Goal: Task Accomplishment & Management: Manage account settings

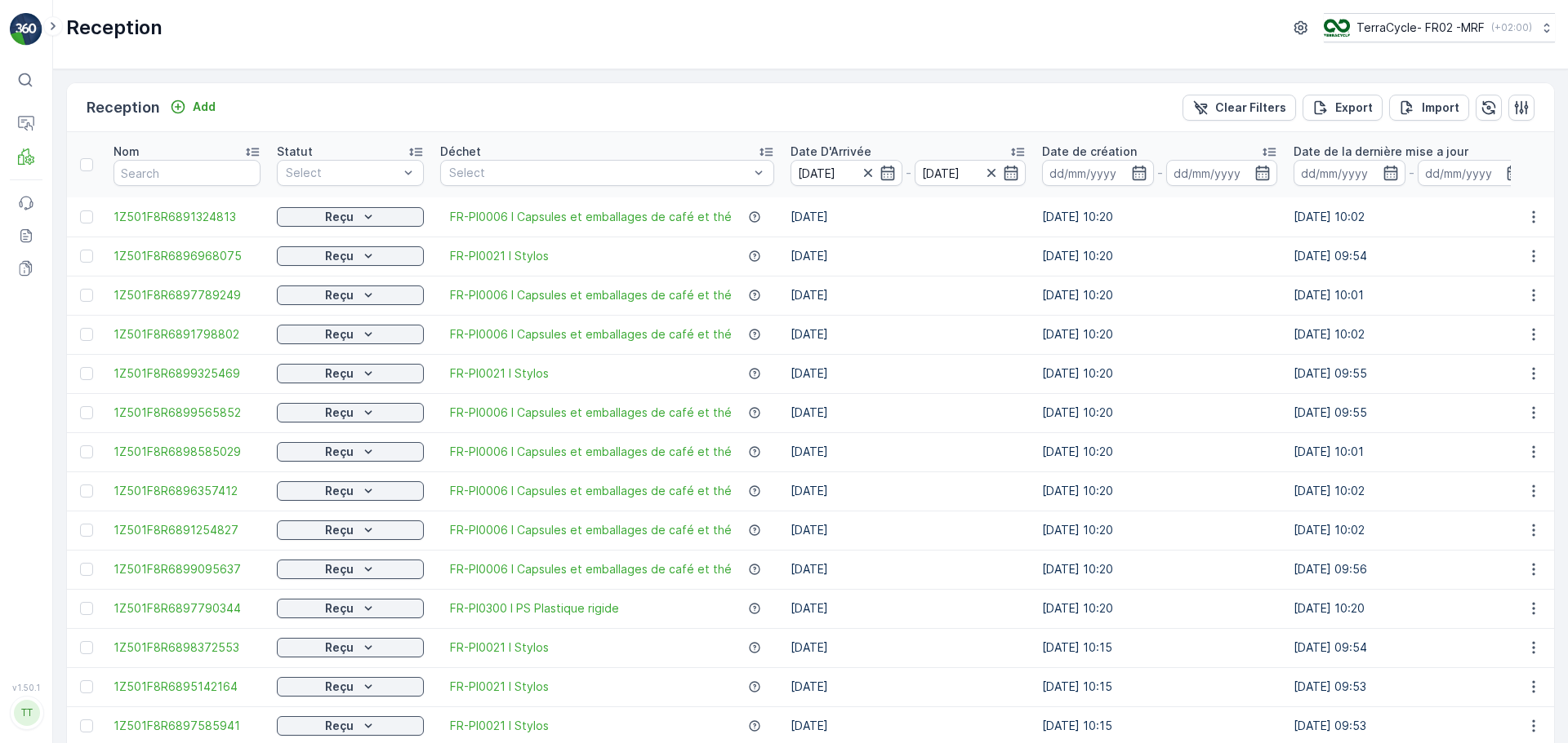
scroll to position [1090, 0]
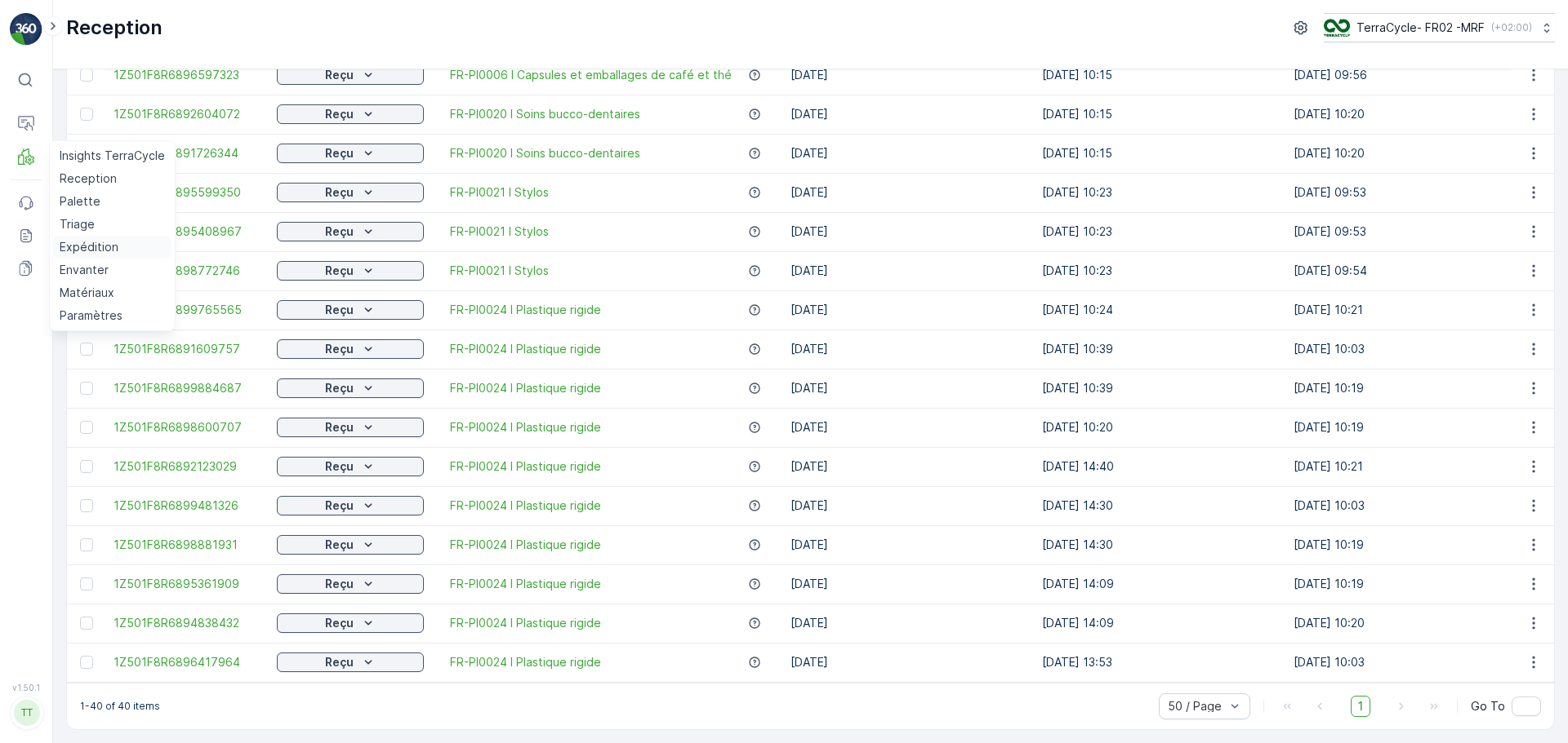
click at [89, 239] on p "Expédition" at bounding box center [88, 247] width 58 height 16
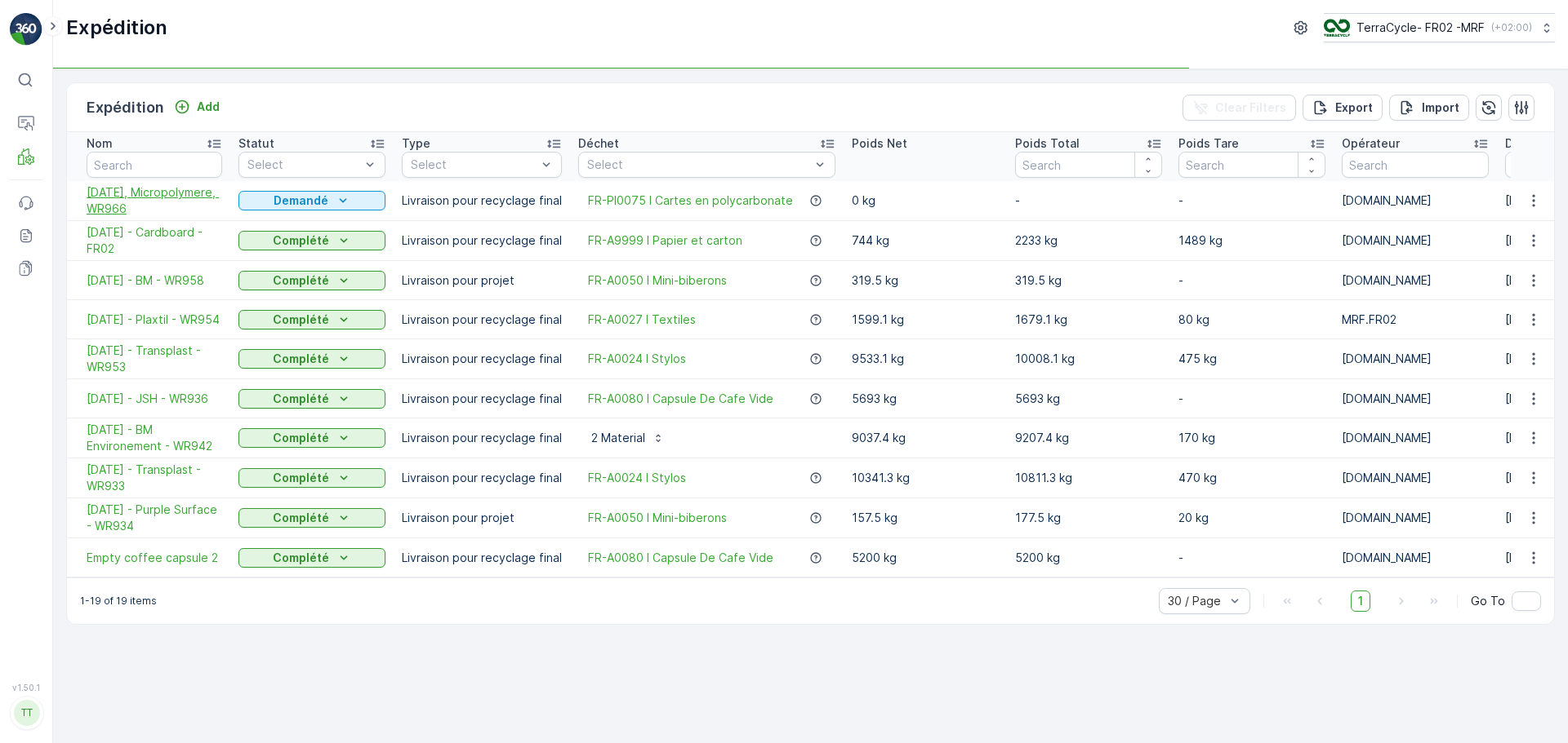
click at [169, 208] on span "[DATE], Micropolymere, WR966" at bounding box center [154, 200] width 136 height 33
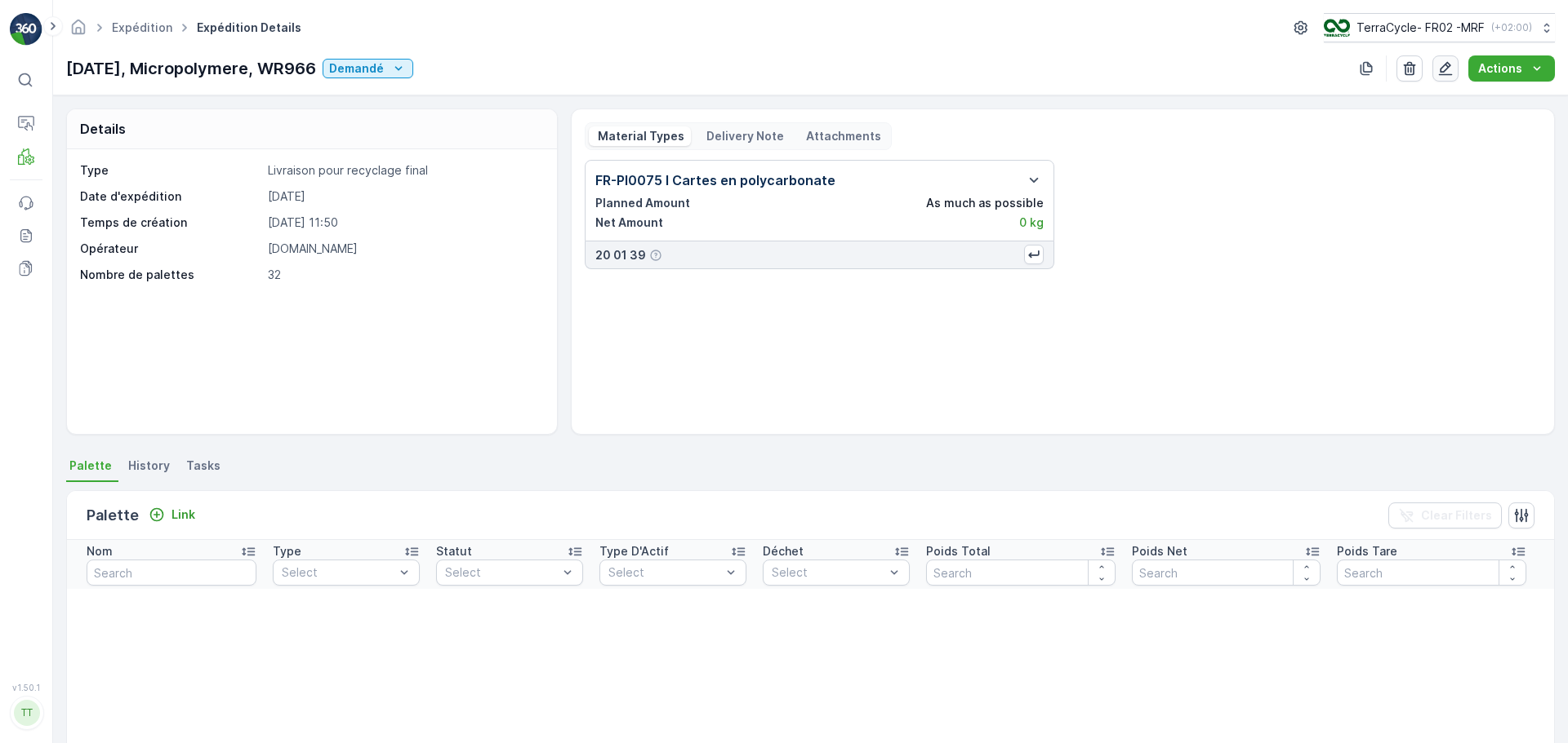
click at [1441, 66] on icon "button" at bounding box center [1445, 68] width 16 height 16
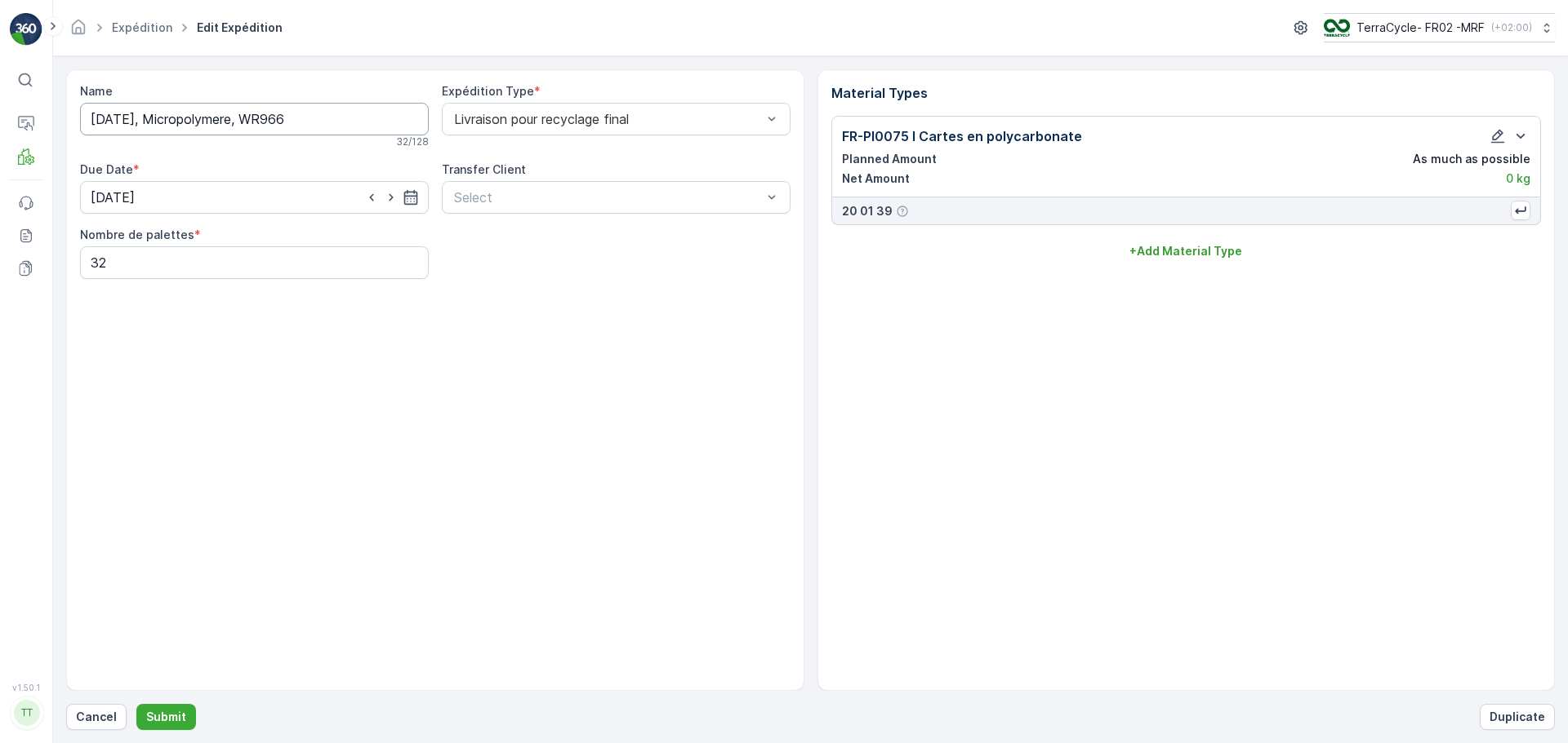
click at [104, 126] on input "[DATE], Micropolymere, WR966" at bounding box center [255, 119] width 349 height 33
type input "[DATE], Micropolymere, WR966"
click at [413, 201] on icon "button" at bounding box center [410, 200] width 16 height 16
click at [225, 339] on div "11" at bounding box center [225, 337] width 26 height 26
type input "[DATE]"
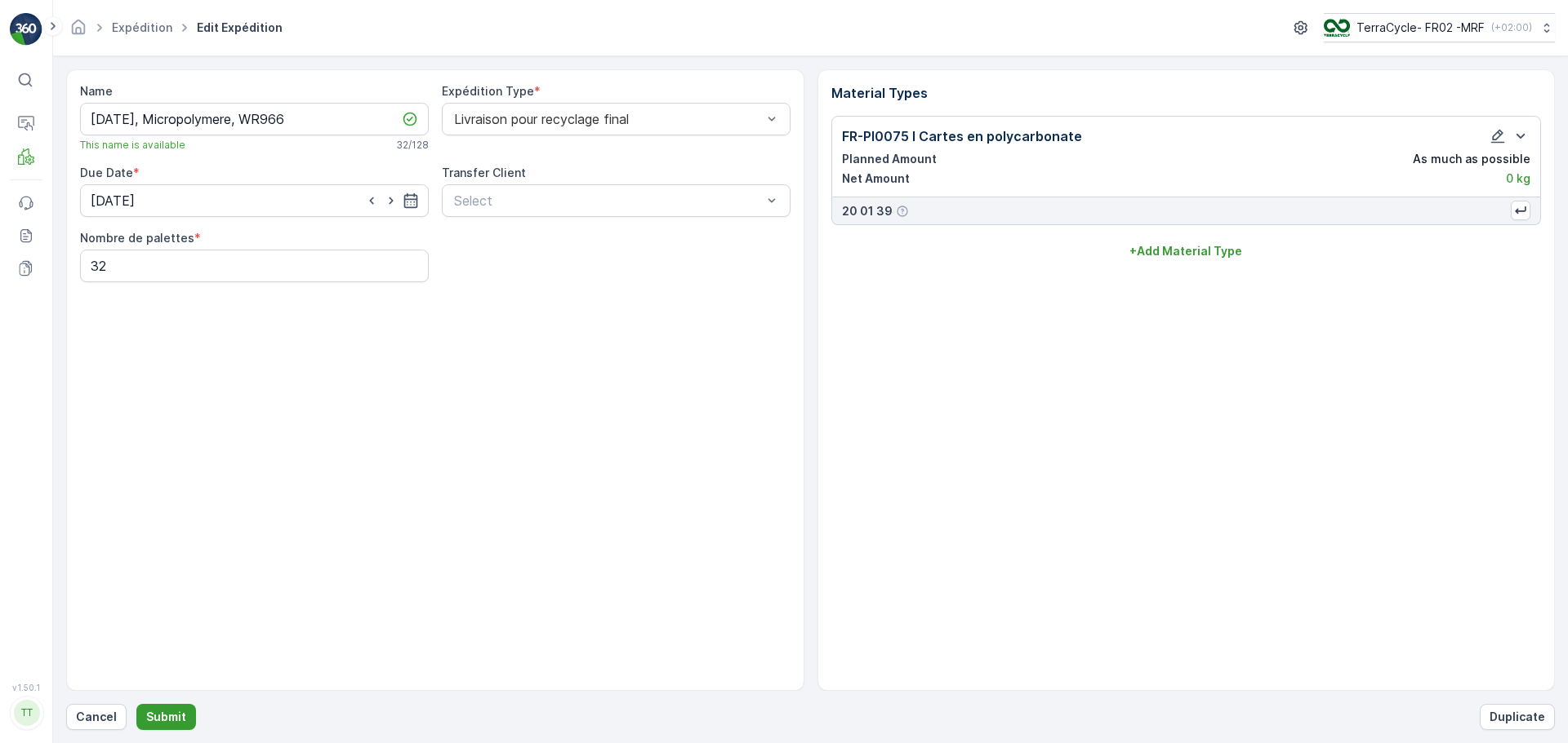
click at [186, 713] on button "Submit" at bounding box center [167, 717] width 59 height 26
